Goal: Use online tool/utility: Utilize a website feature to perform a specific function

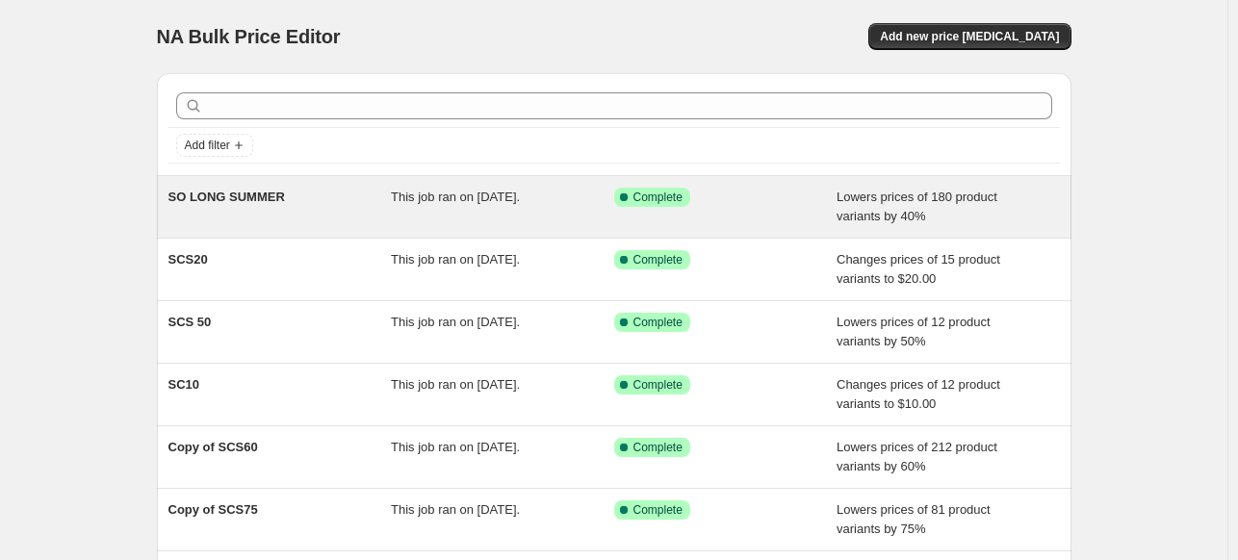
click at [490, 202] on span "This job ran on [DATE]." at bounding box center [455, 197] width 129 height 14
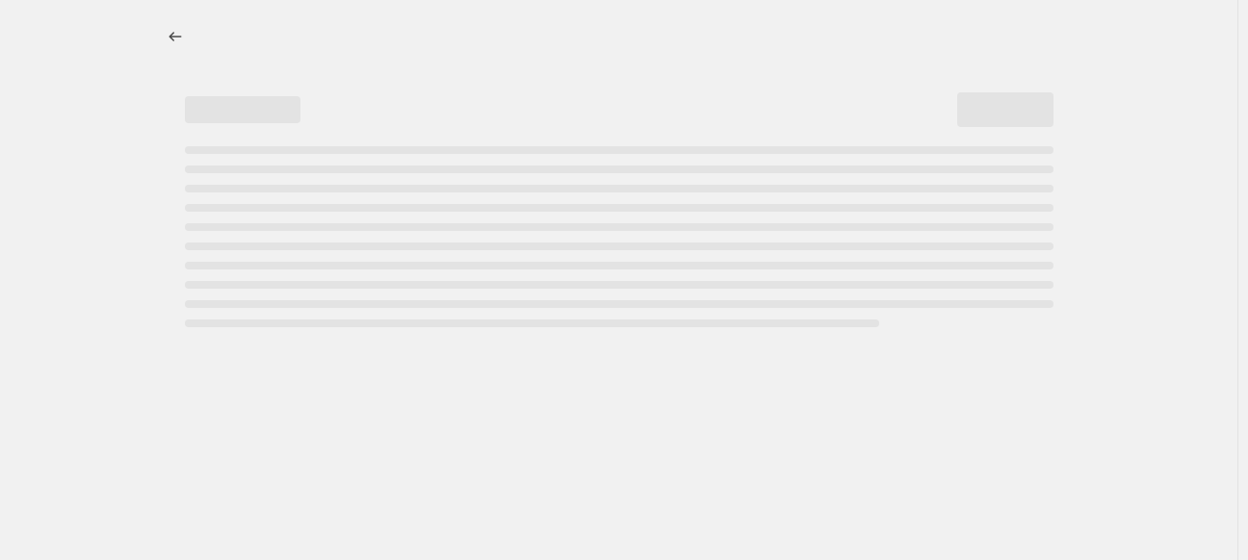
select select "percentage"
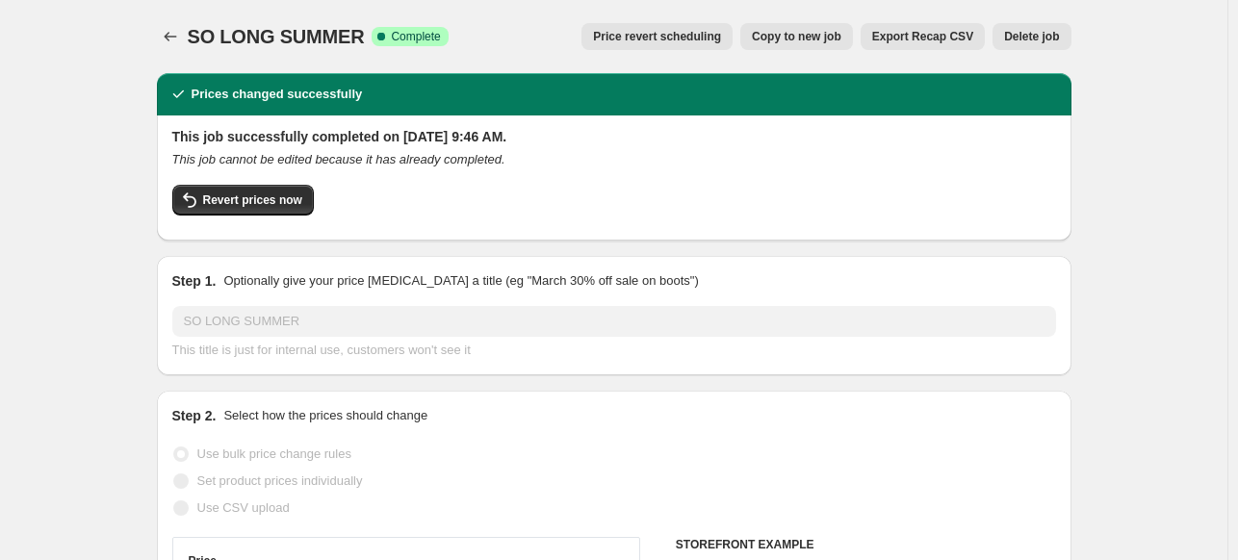
select select "collection"
click at [207, 198] on span "Revert prices now" at bounding box center [252, 200] width 99 height 15
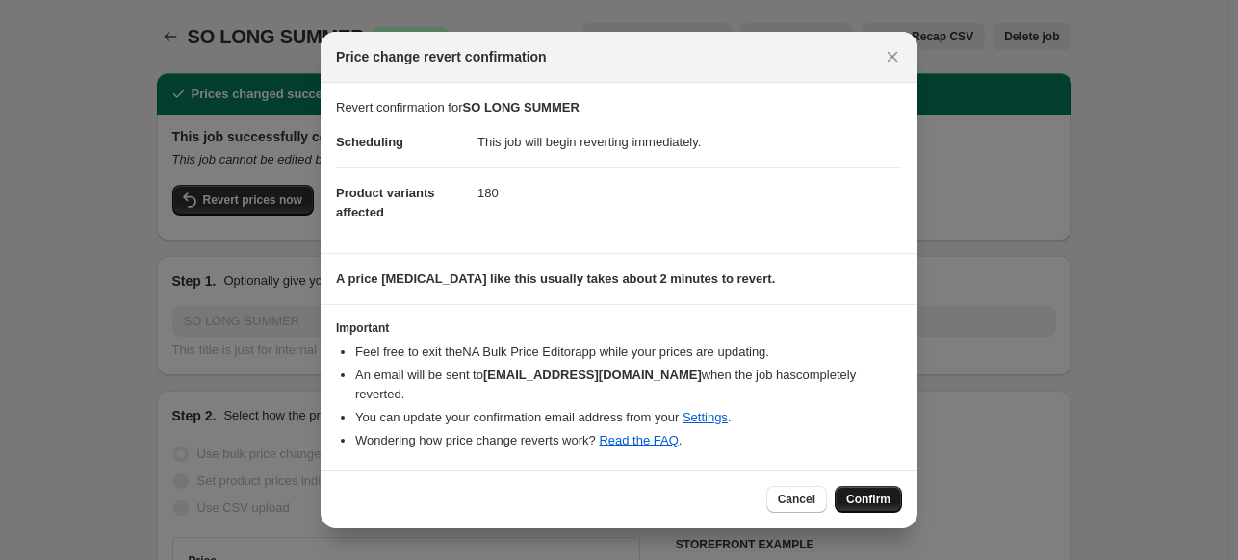
click at [878, 495] on span "Confirm" at bounding box center [868, 499] width 44 height 15
